Goal: Information Seeking & Learning: Learn about a topic

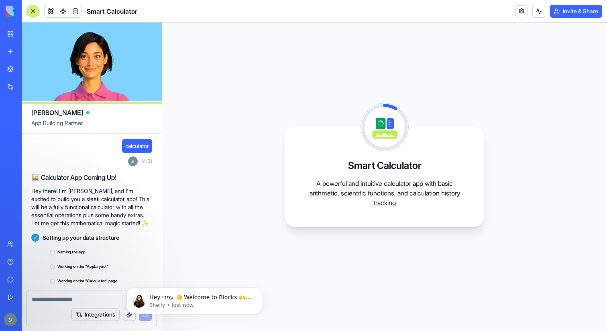
scroll to position [16, 0]
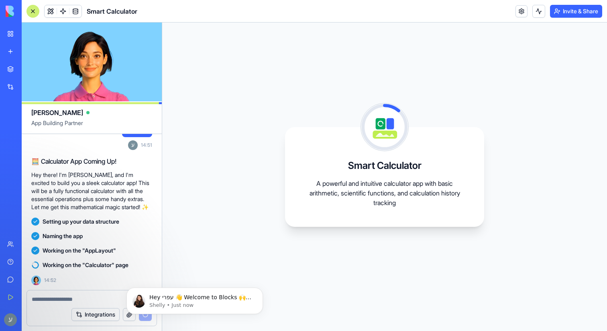
click at [8, 13] on img at bounding box center [31, 11] width 50 height 11
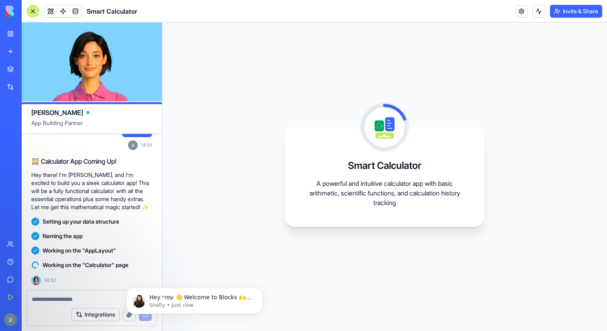
click at [29, 9] on img at bounding box center [31, 11] width 50 height 11
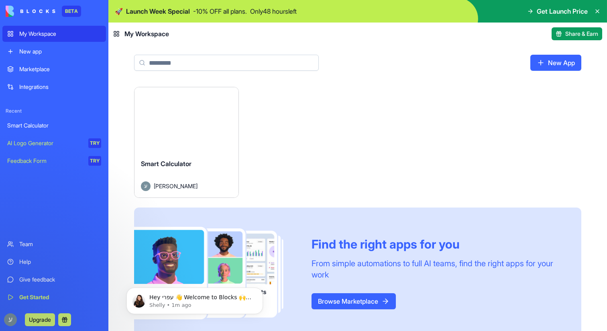
click at [23, 13] on img at bounding box center [31, 11] width 50 height 11
click at [594, 13] on div "Get Launch Price" at bounding box center [564, 11] width 74 height 10
click at [601, 12] on img at bounding box center [357, 11] width 499 height 22
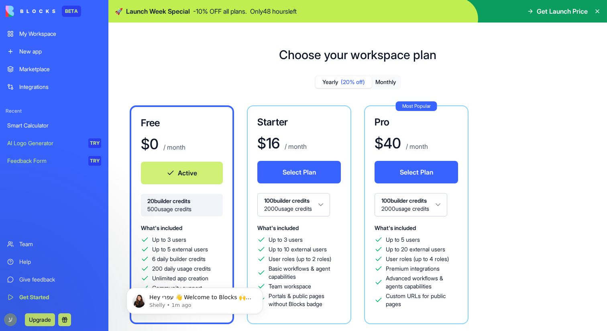
click at [598, 11] on icon at bounding box center [598, 11] width 6 height 6
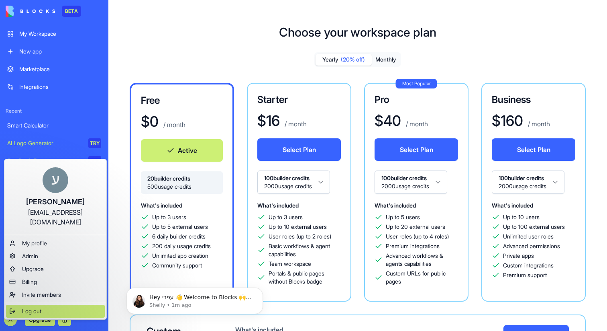
click at [22, 307] on span "Log out" at bounding box center [31, 311] width 19 height 8
